Goal: Task Accomplishment & Management: Manage account settings

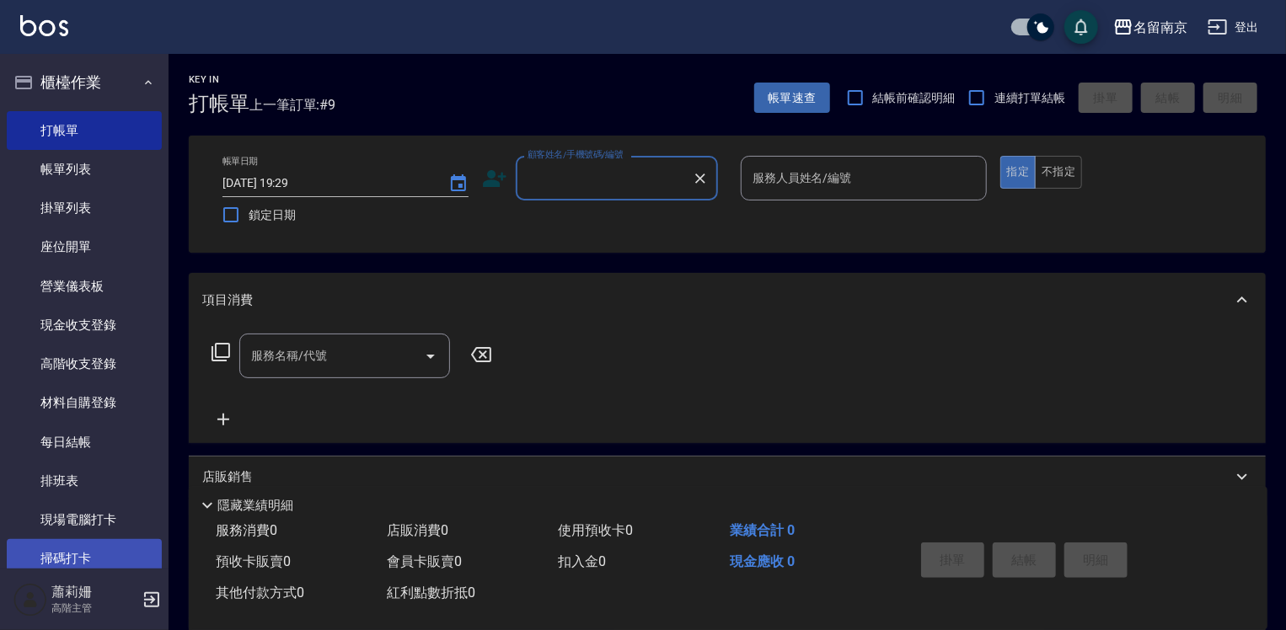
scroll to position [84, 0]
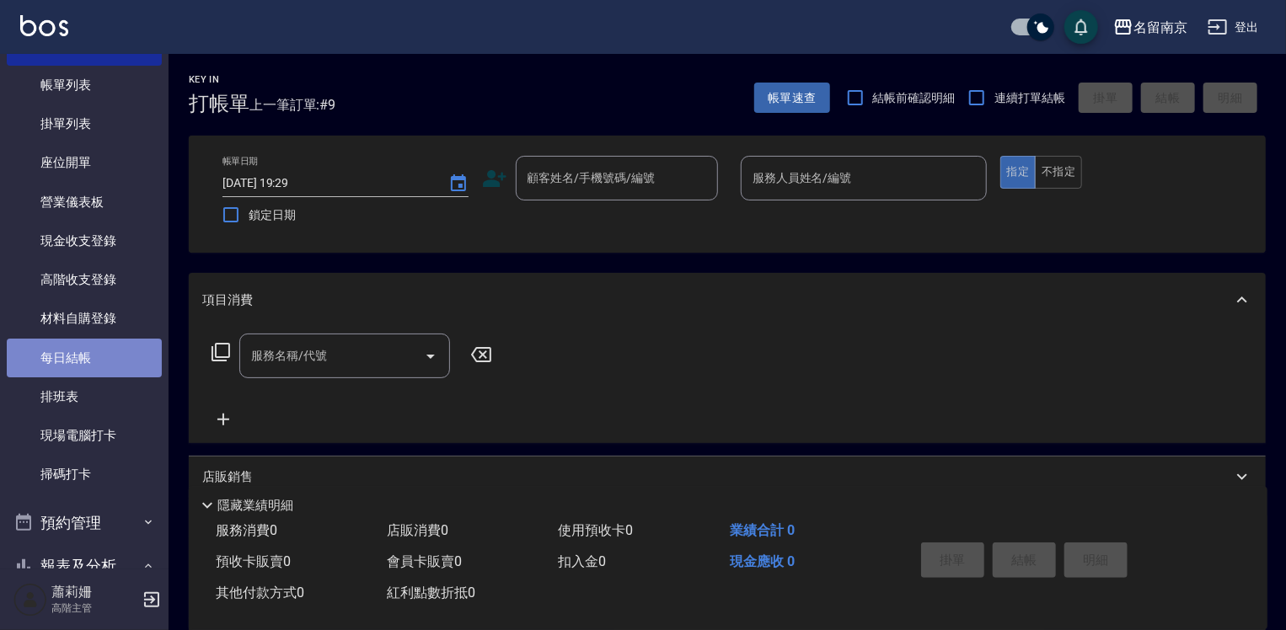
click at [118, 344] on link "每日結帳" at bounding box center [84, 358] width 155 height 39
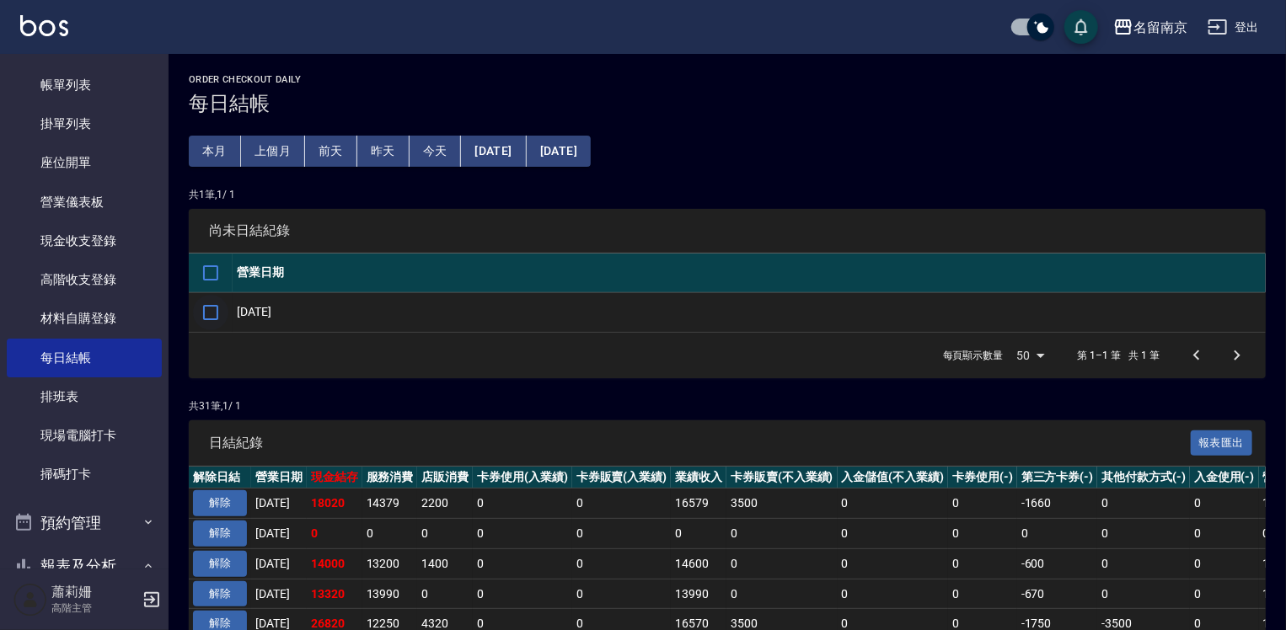
click at [219, 313] on input "checkbox" at bounding box center [210, 312] width 35 height 35
checkbox input "true"
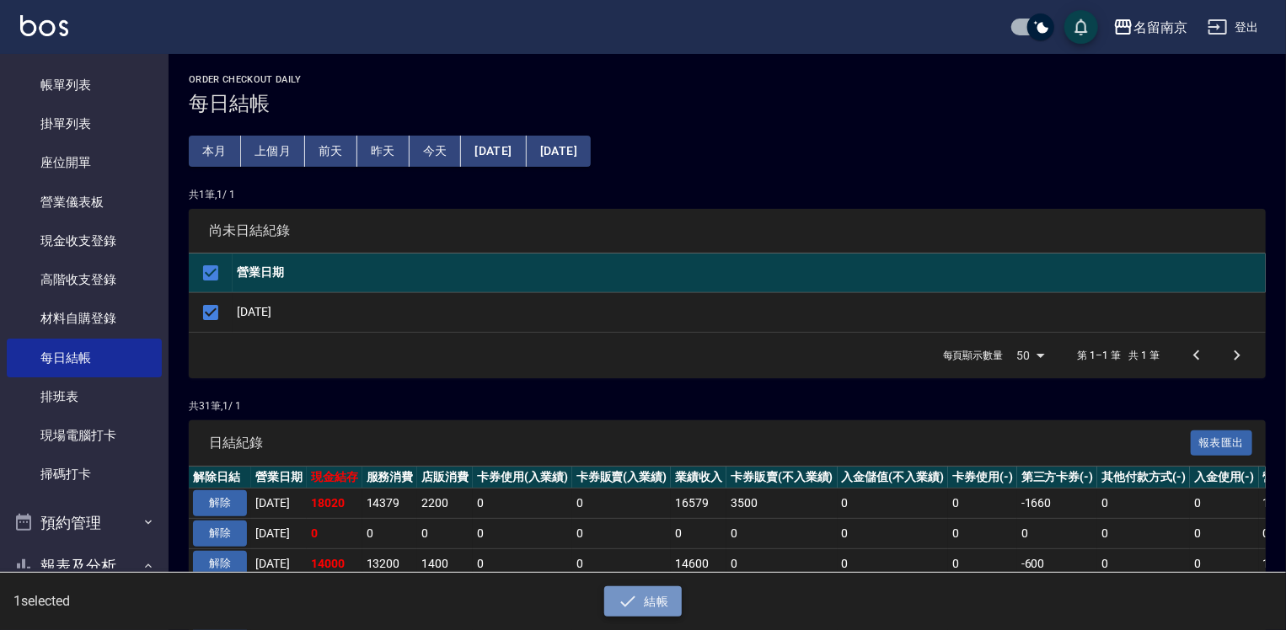
click at [662, 590] on button "結帳" at bounding box center [643, 601] width 78 height 31
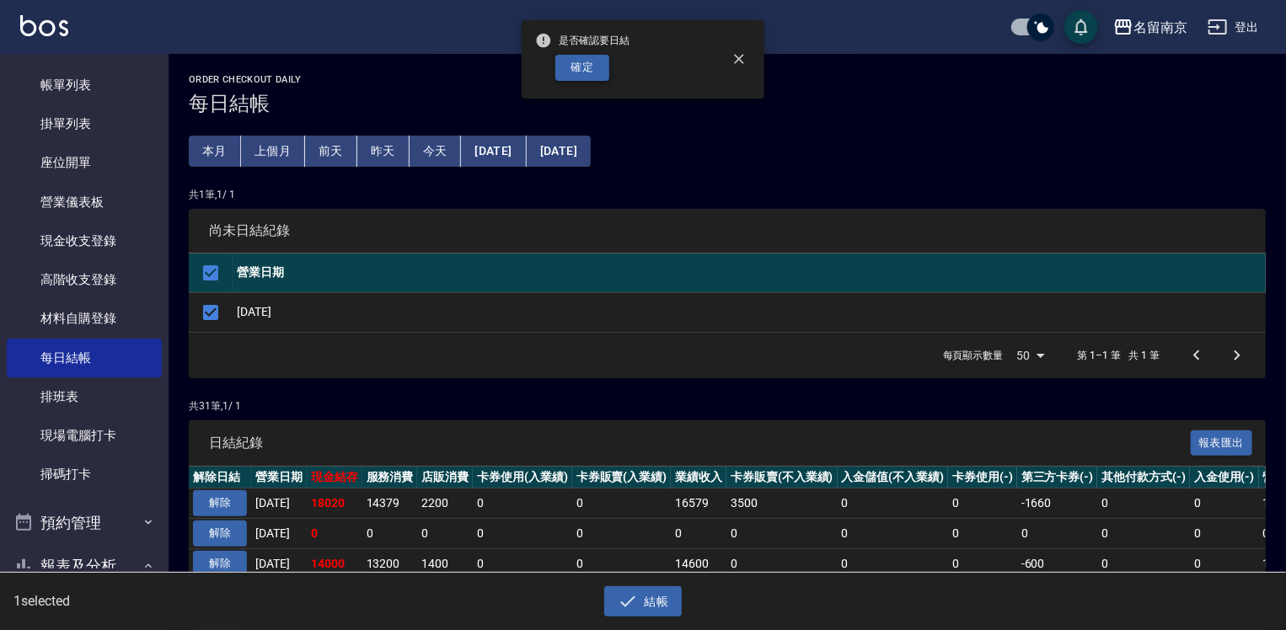
click at [577, 72] on button "確定" at bounding box center [582, 68] width 54 height 26
checkbox input "false"
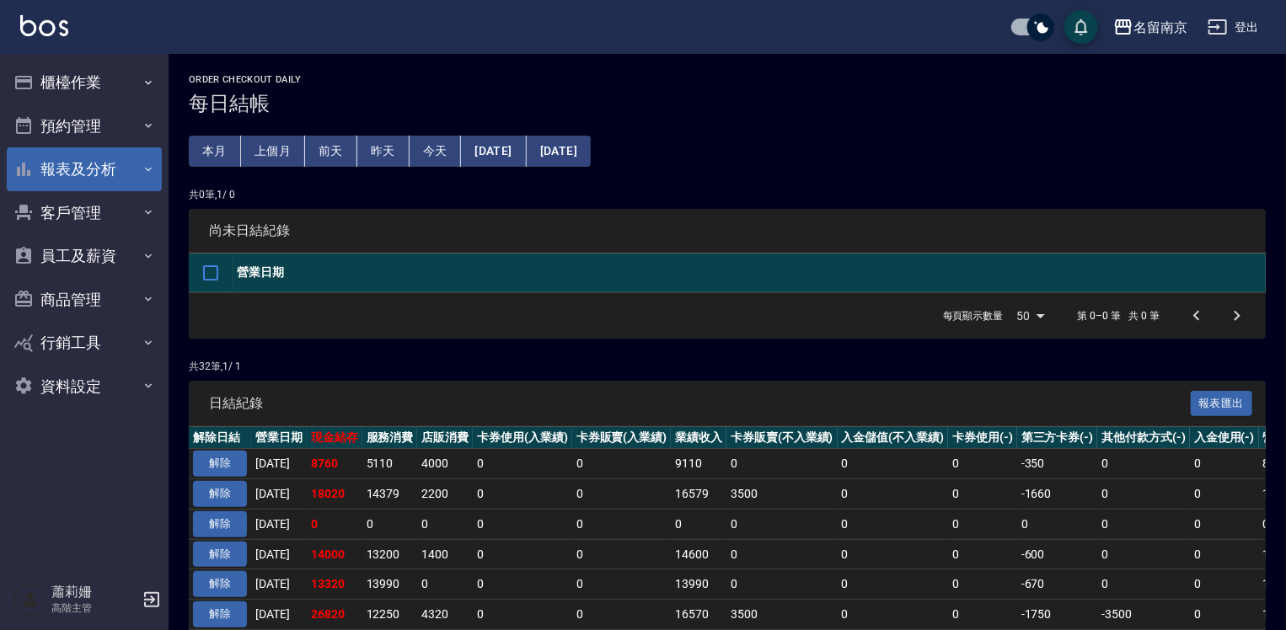
click at [91, 175] on button "報表及分析" at bounding box center [84, 169] width 155 height 44
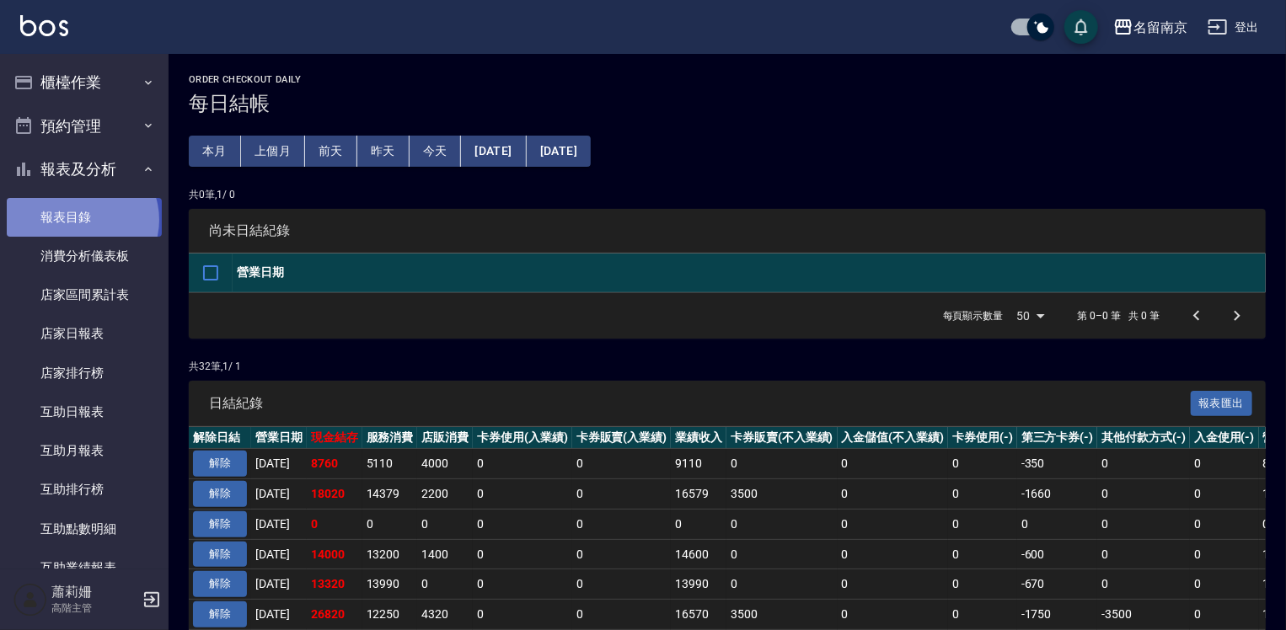
click at [81, 219] on link "報表目錄" at bounding box center [84, 217] width 155 height 39
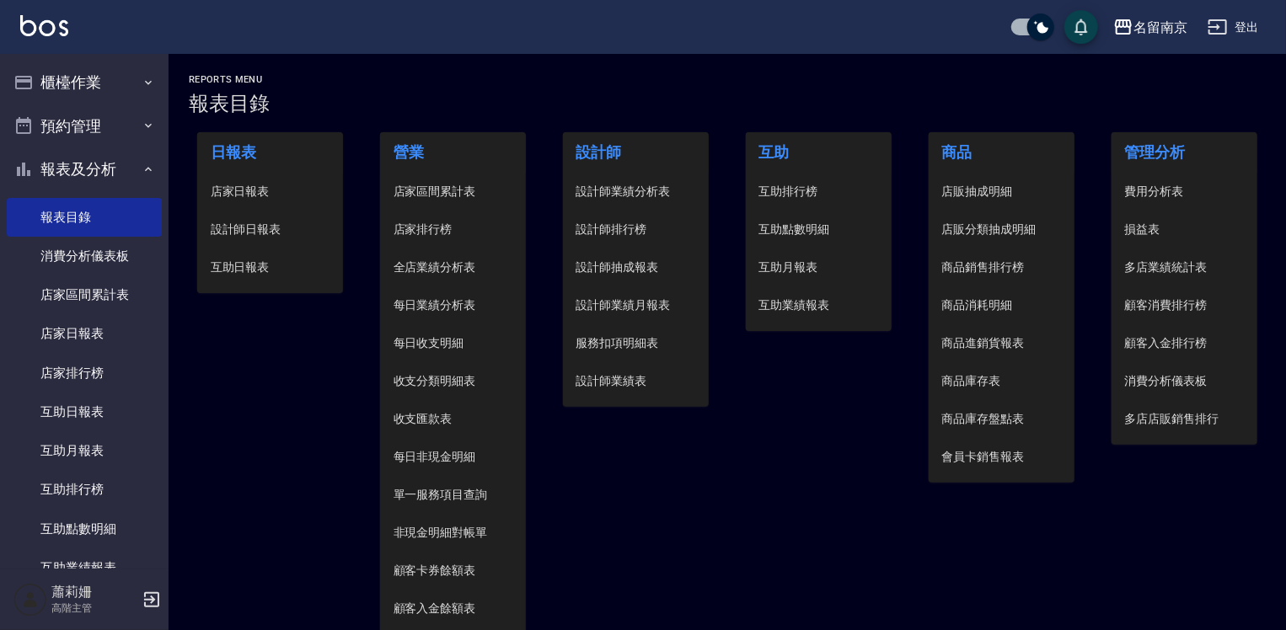
click at [229, 225] on span "設計師日報表" at bounding box center [271, 230] width 120 height 18
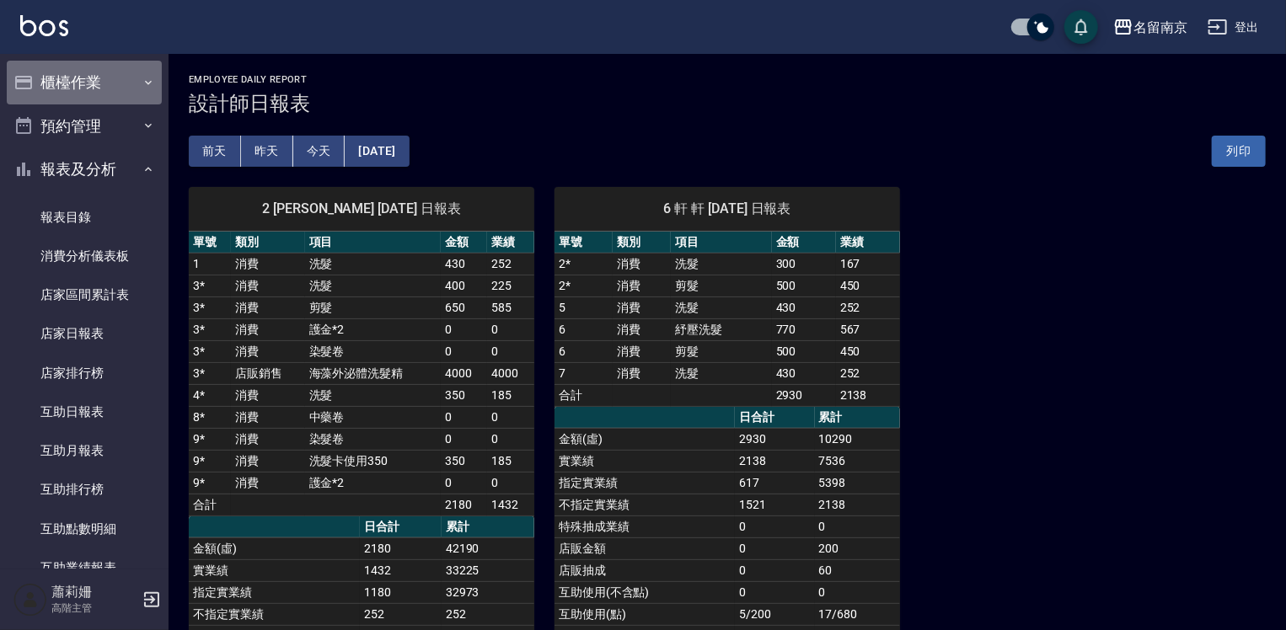
drag, startPoint x: 96, startPoint y: 81, endPoint x: 104, endPoint y: 115, distance: 34.5
click at [96, 81] on button "櫃檯作業" at bounding box center [84, 83] width 155 height 44
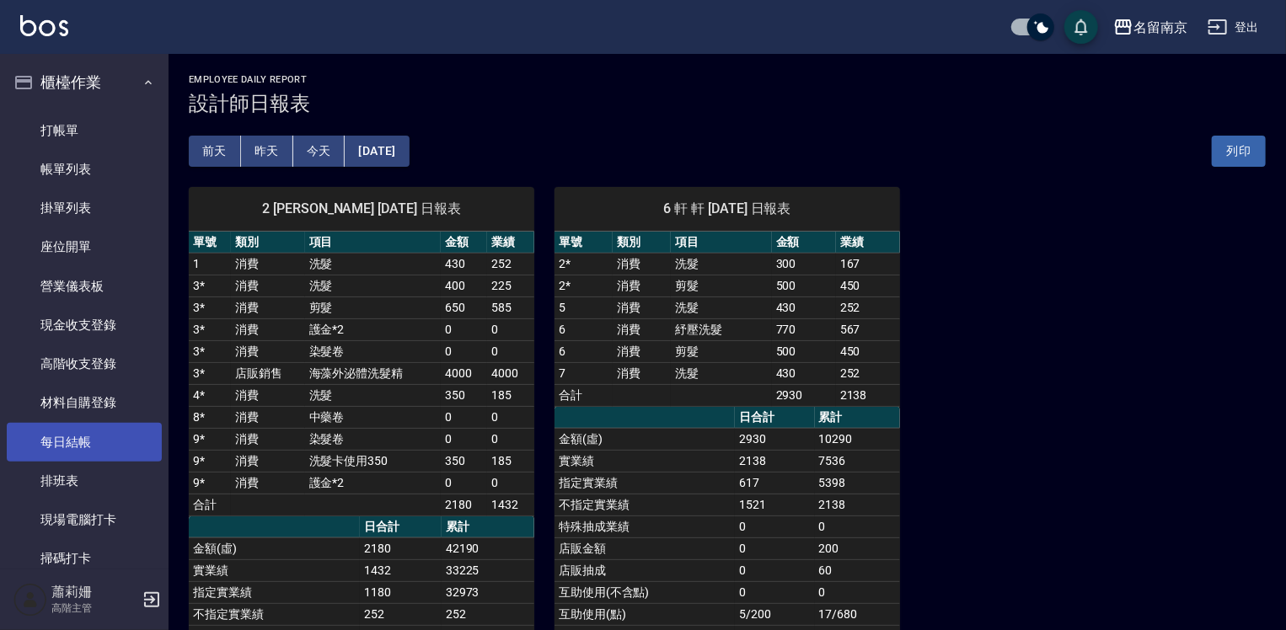
click at [104, 431] on link "每日結帳" at bounding box center [84, 442] width 155 height 39
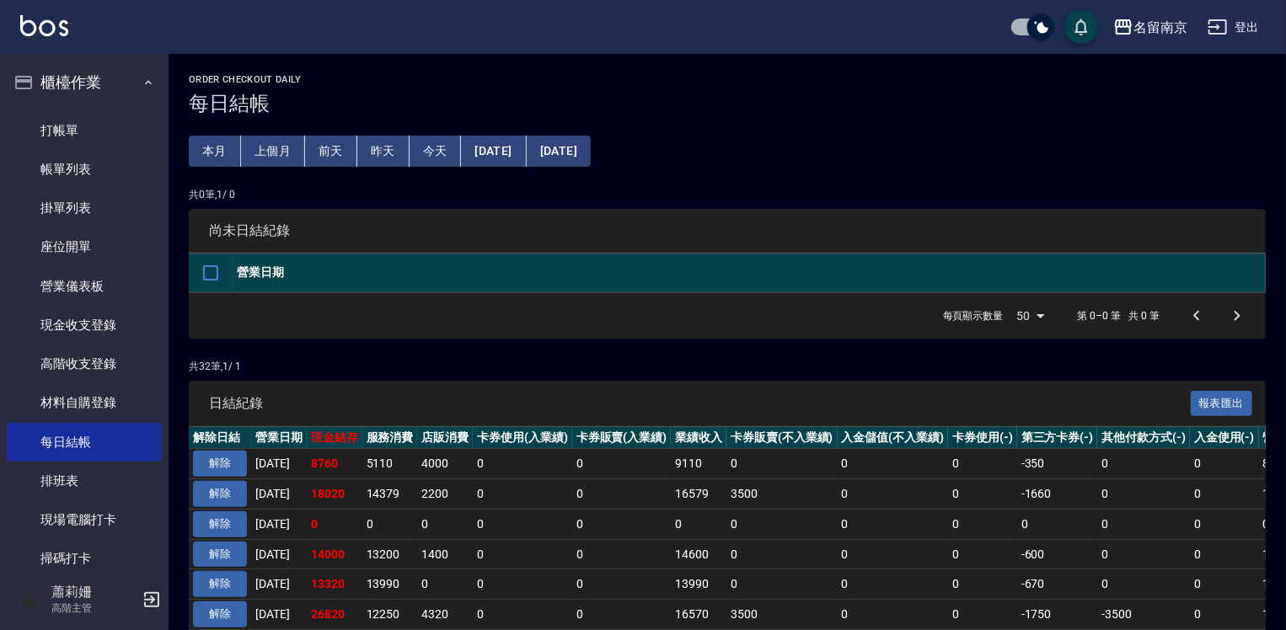
scroll to position [84, 0]
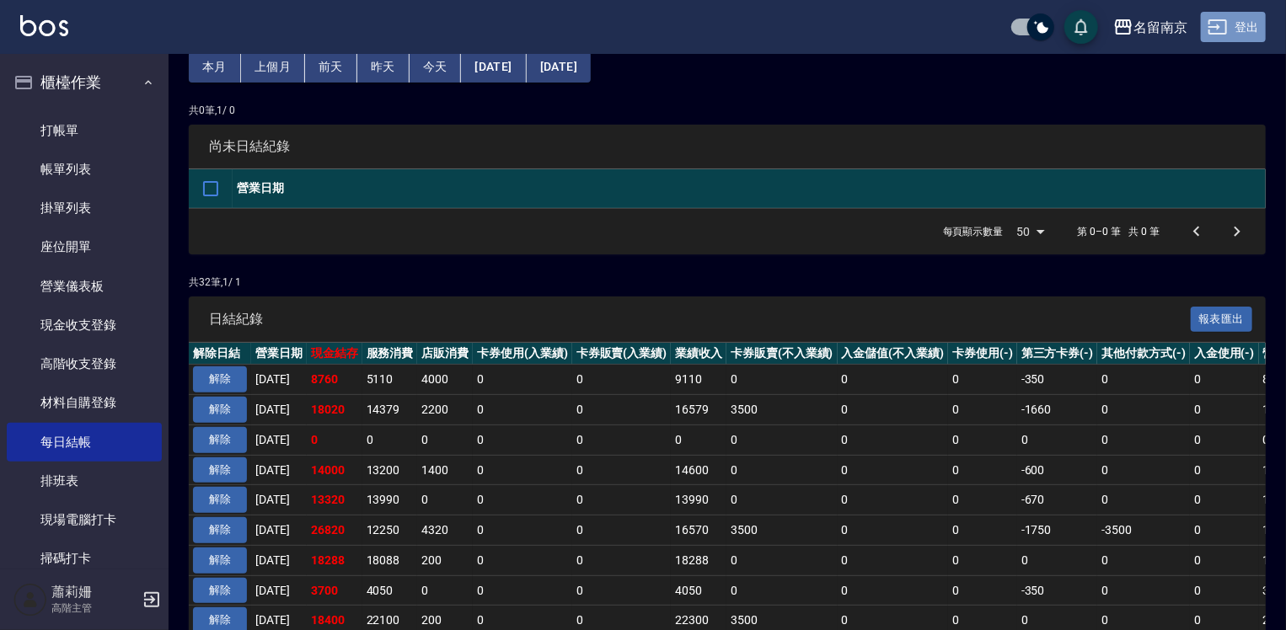
click at [1245, 23] on button "登出" at bounding box center [1232, 27] width 65 height 31
